Goal: Task Accomplishment & Management: Complete application form

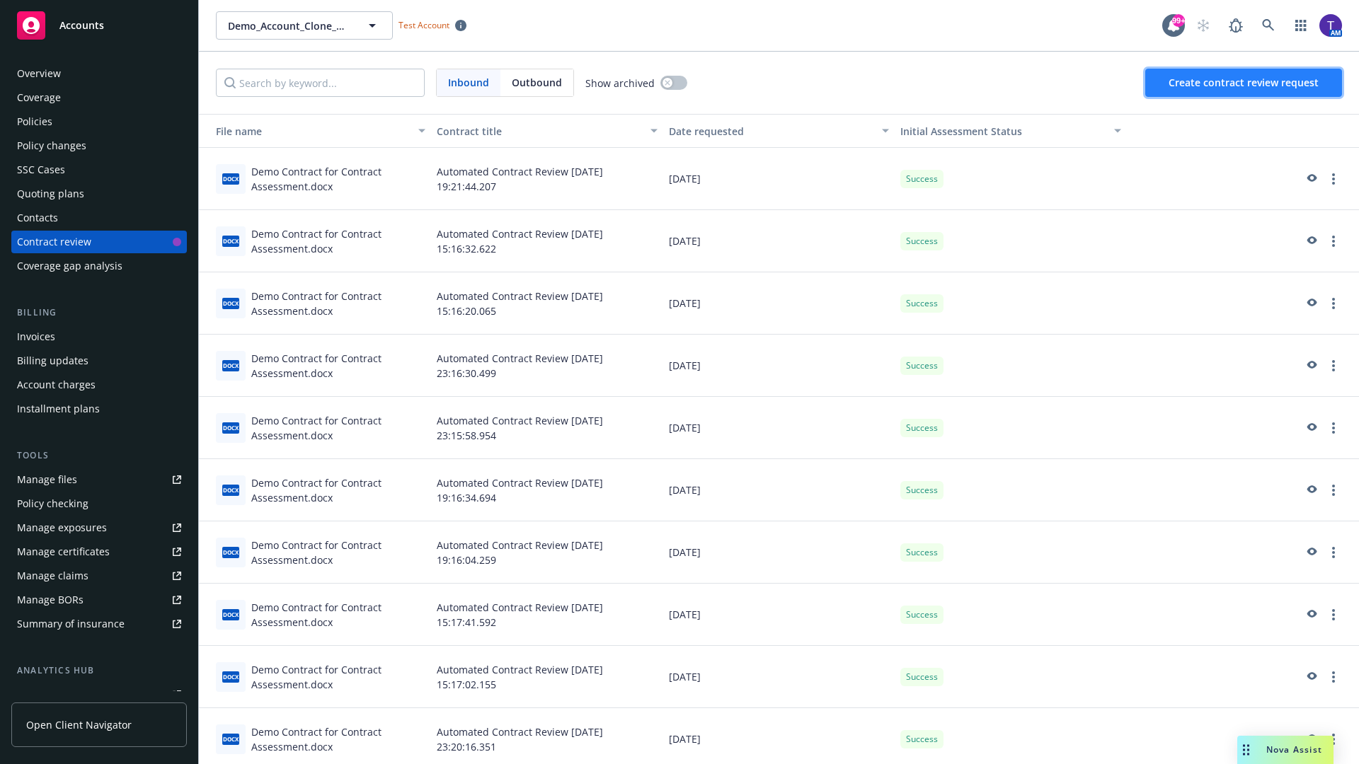
click at [1244, 83] on span "Create contract review request" at bounding box center [1243, 82] width 150 height 13
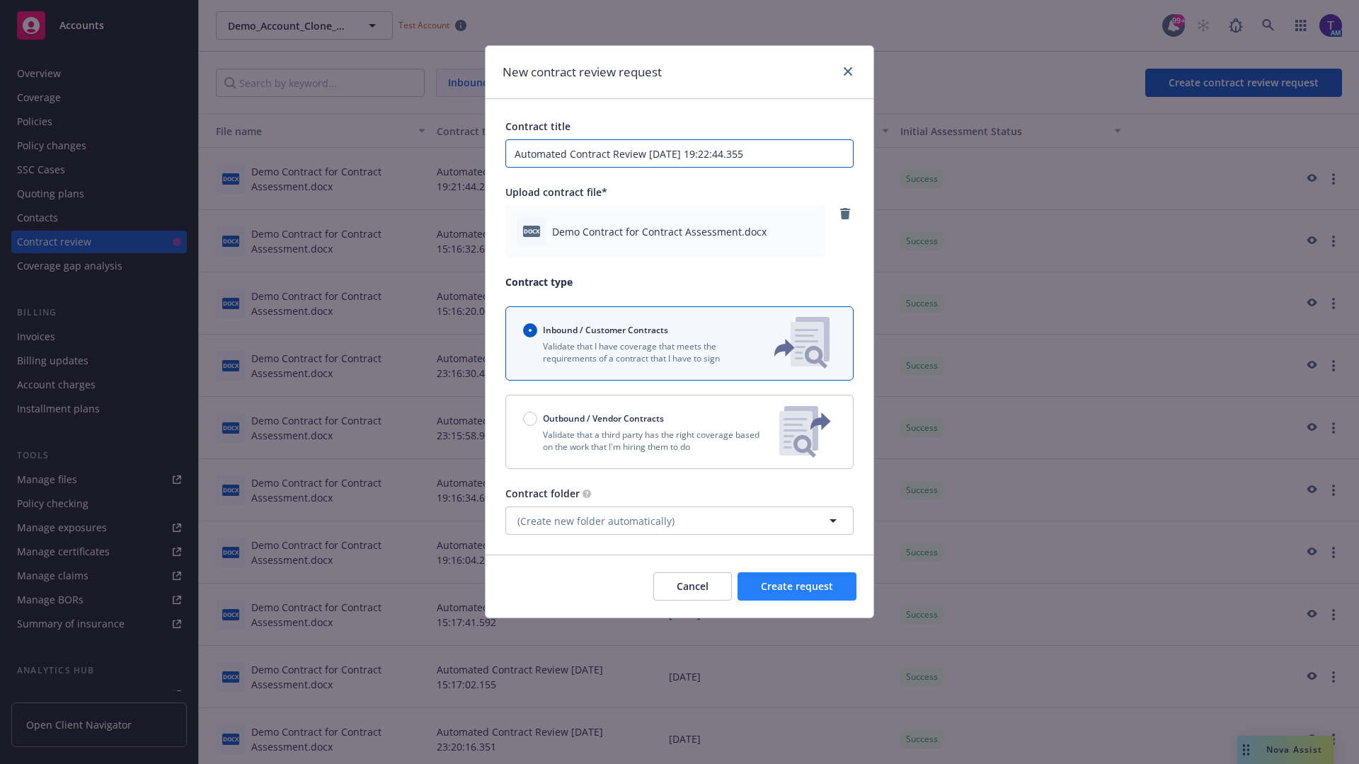
type input "Automated Contract Review 09-15-2025 19:22:44.355"
click at [797, 587] on span "Create request" at bounding box center [797, 586] width 72 height 13
